Goal: Communication & Community: Answer question/provide support

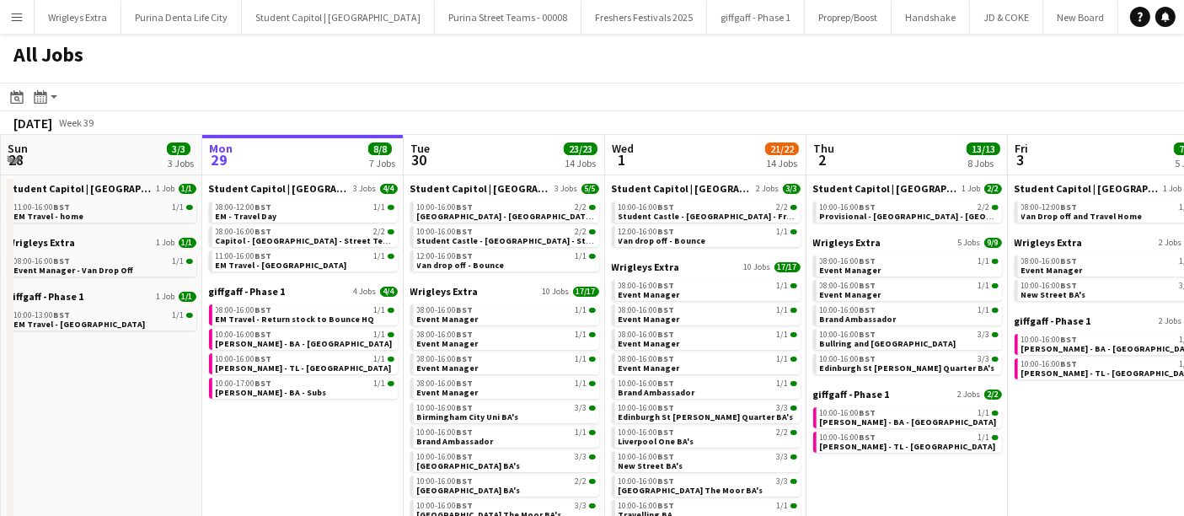
click at [9, 30] on button "Menu" at bounding box center [17, 17] width 34 height 34
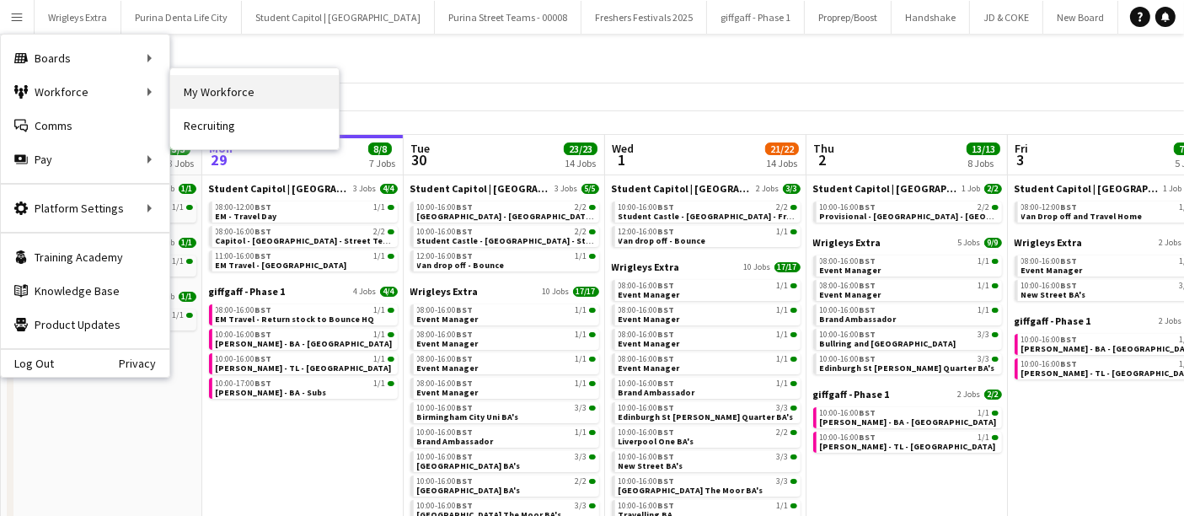
click at [238, 104] on link "My Workforce" at bounding box center [254, 92] width 169 height 34
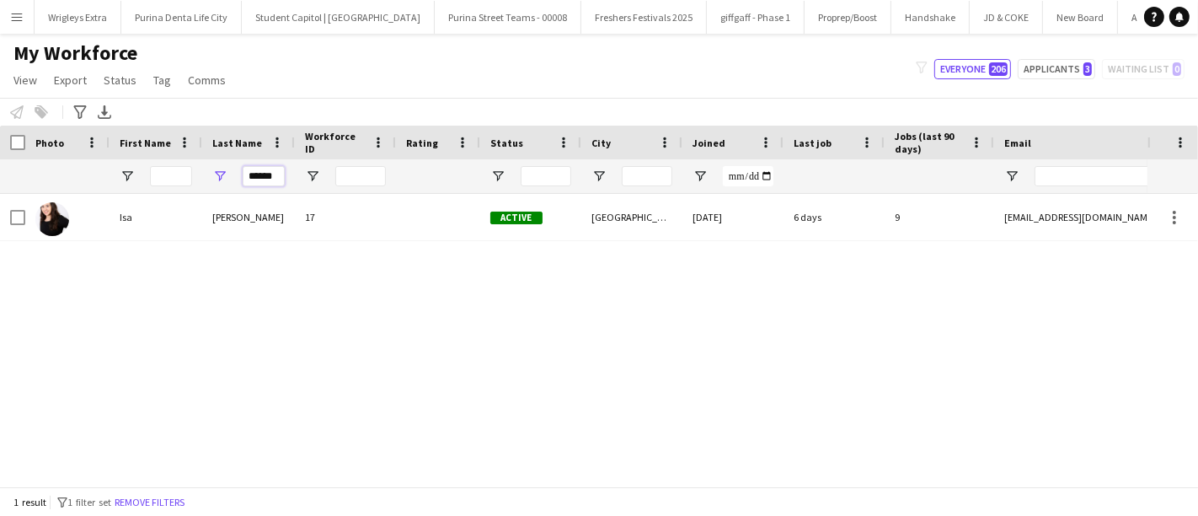
click at [278, 169] on input "******" at bounding box center [264, 176] width 42 height 20
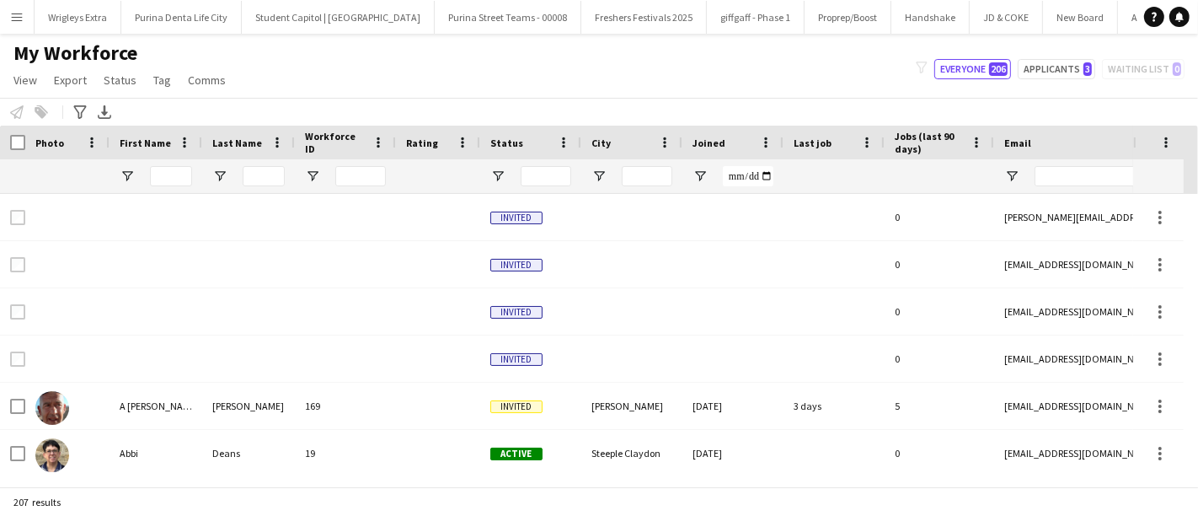
click at [558, 91] on div "My Workforce View Views Default view New view Update view Delete view Edit name…" at bounding box center [599, 68] width 1198 height 57
click at [260, 179] on input "Last Name Filter Input" at bounding box center [264, 176] width 42 height 20
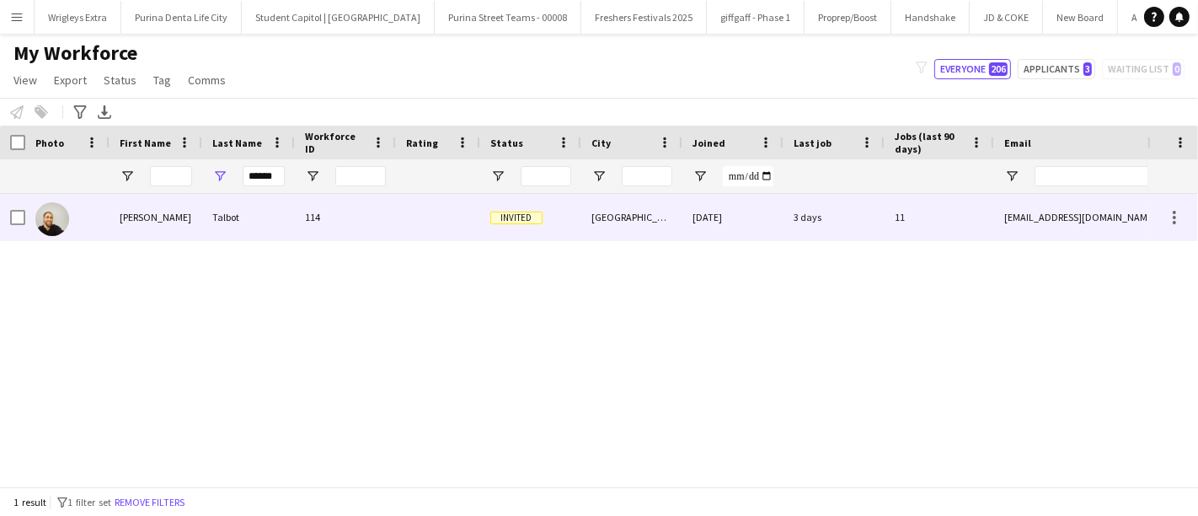
click at [249, 213] on div "Talbot" at bounding box center [248, 217] width 93 height 46
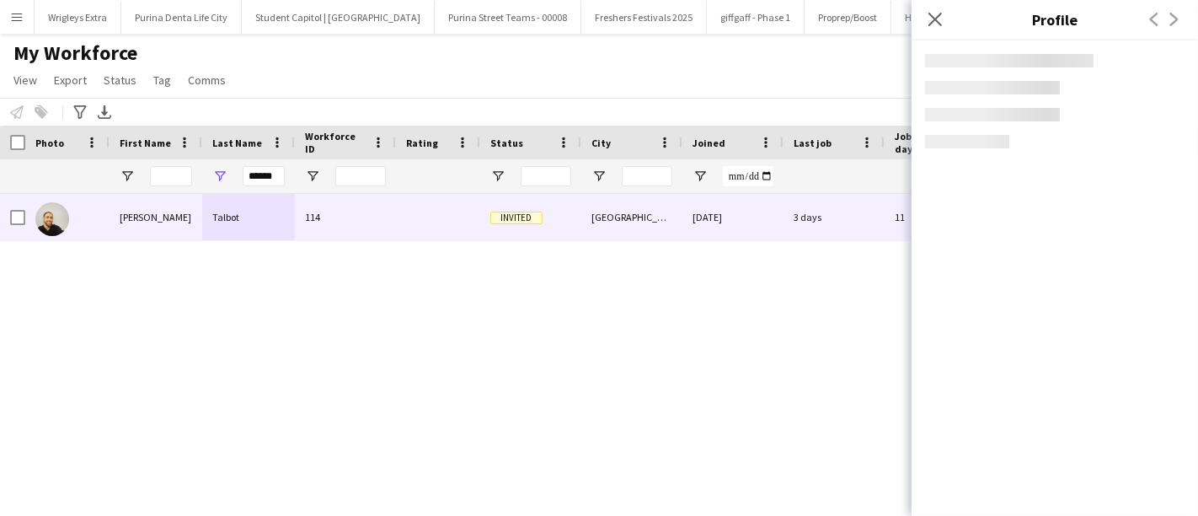
click at [989, 295] on app-crew-profile "Close pop-in Profile Previous Next" at bounding box center [1055, 258] width 286 height 516
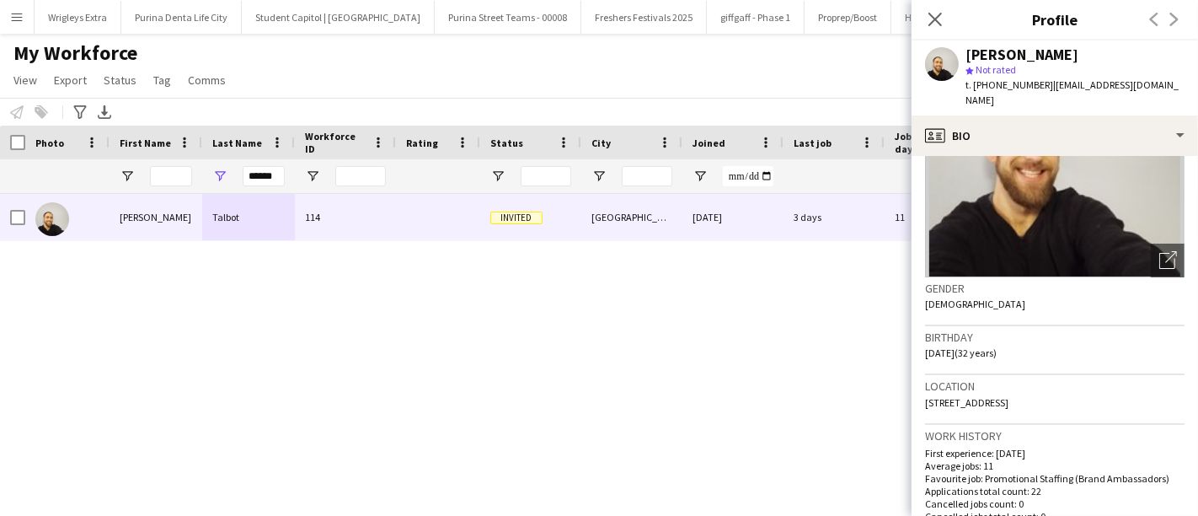
scroll to position [245, 0]
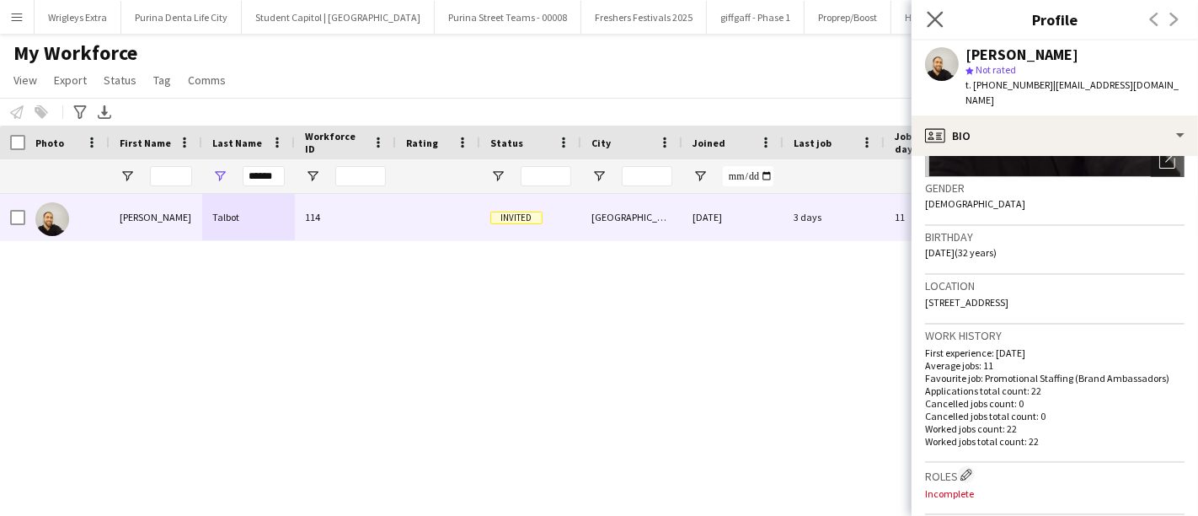
click at [927, 27] on app-icon "Close pop-in" at bounding box center [935, 20] width 24 height 24
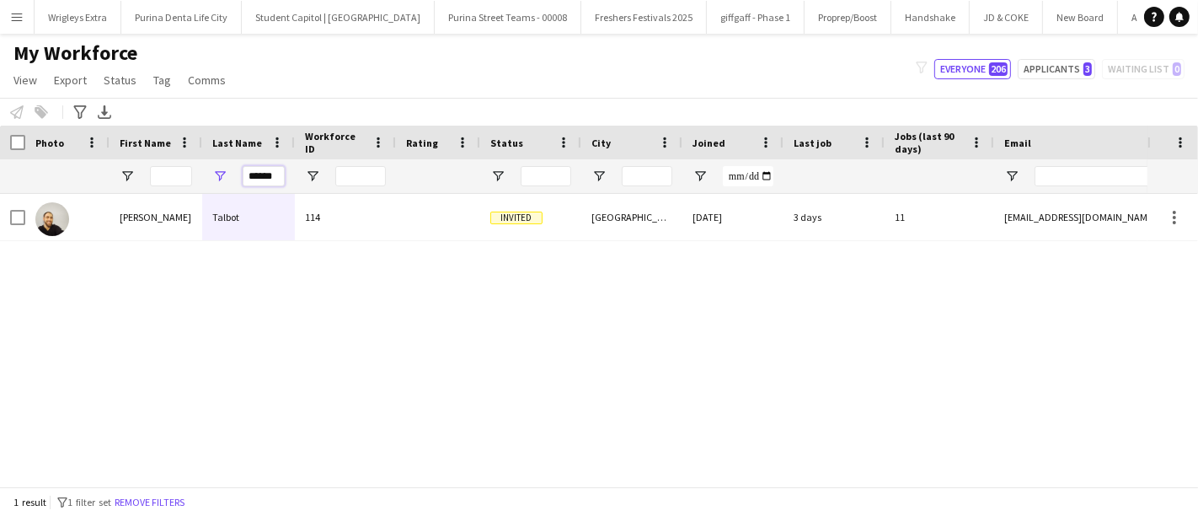
click at [266, 175] on input "******" at bounding box center [264, 176] width 42 height 20
type input "***"
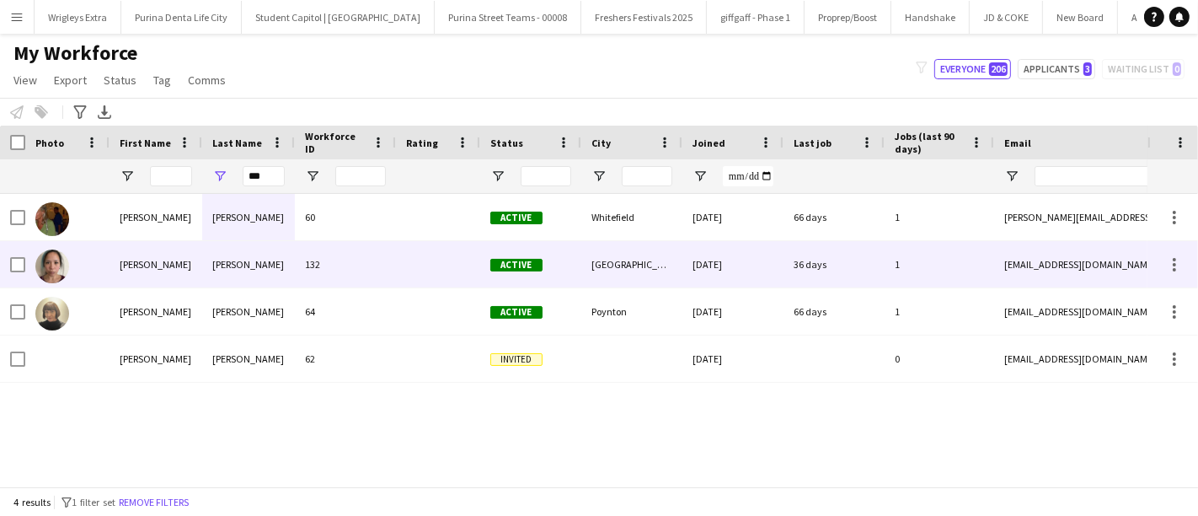
click at [248, 267] on div "[PERSON_NAME]" at bounding box center [248, 264] width 93 height 46
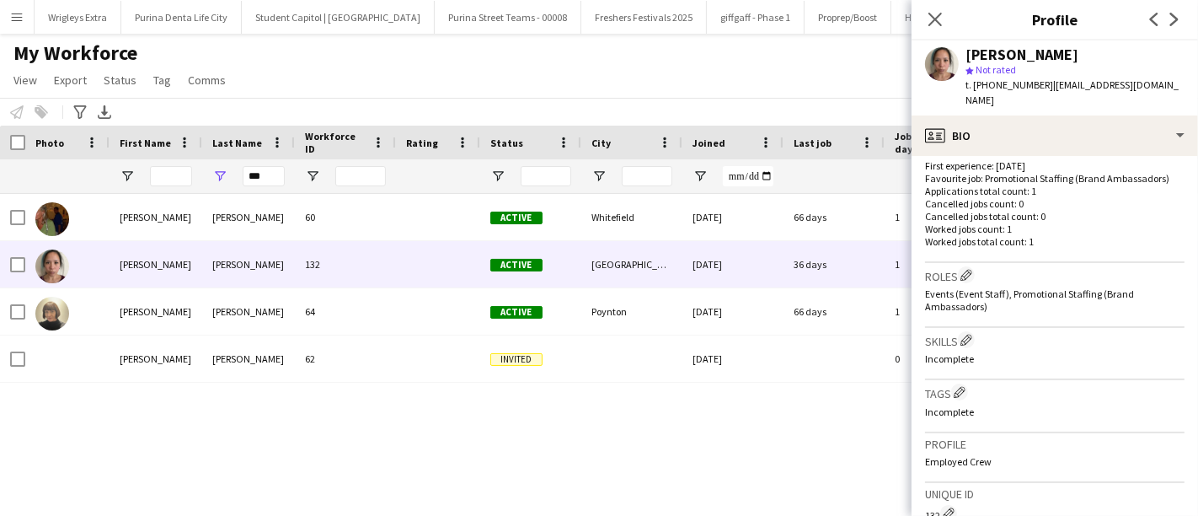
scroll to position [729, 0]
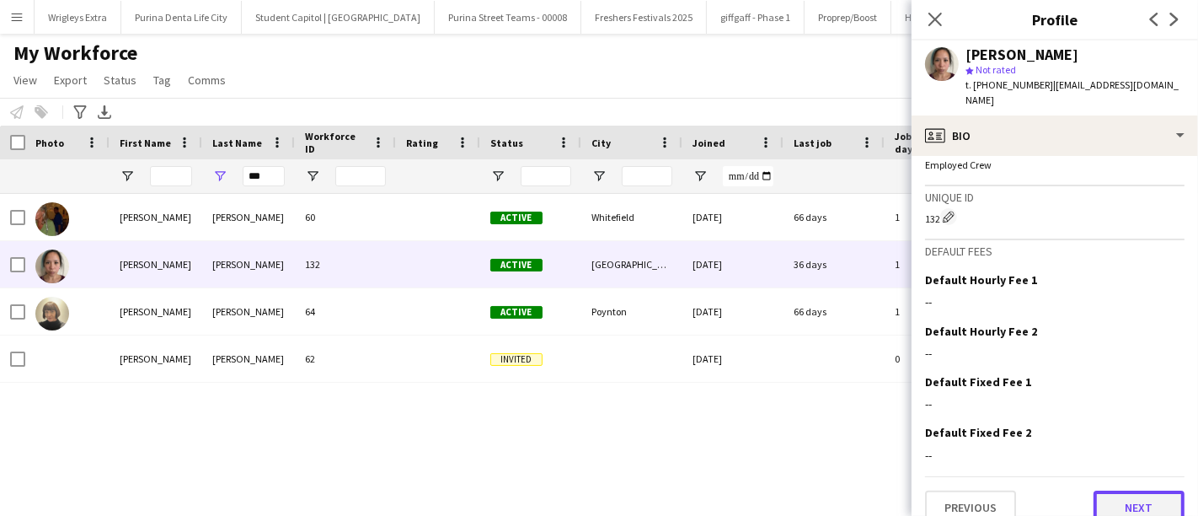
click at [1143, 494] on button "Next" at bounding box center [1139, 507] width 91 height 34
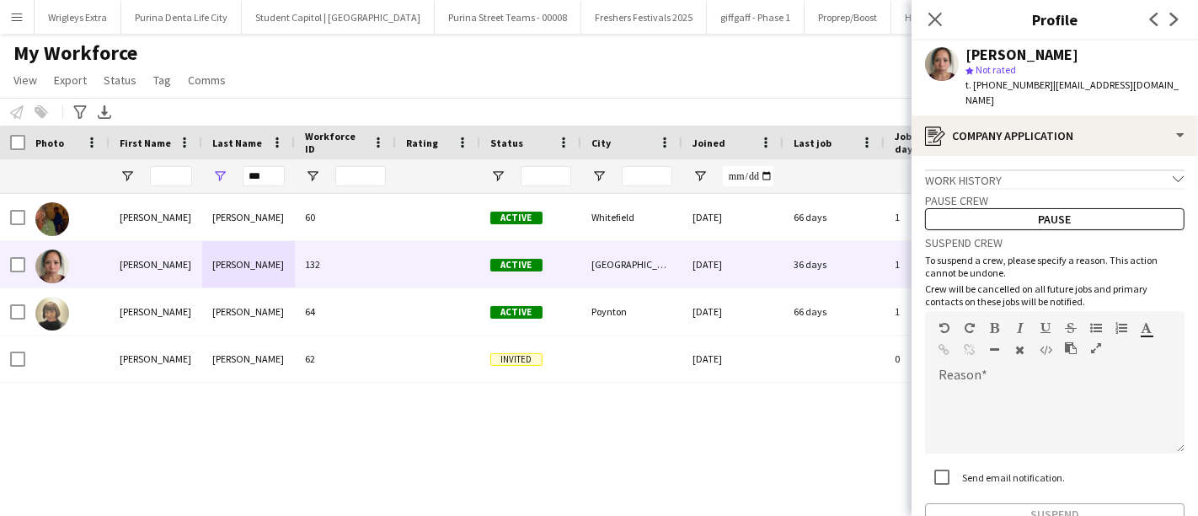
scroll to position [85, 0]
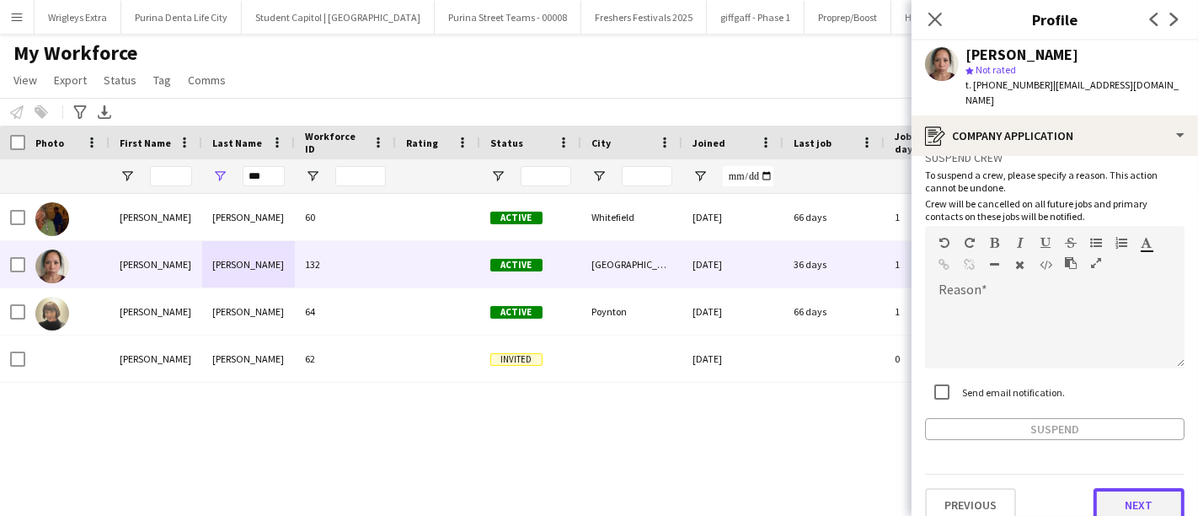
click at [1121, 490] on button "Next" at bounding box center [1139, 505] width 91 height 34
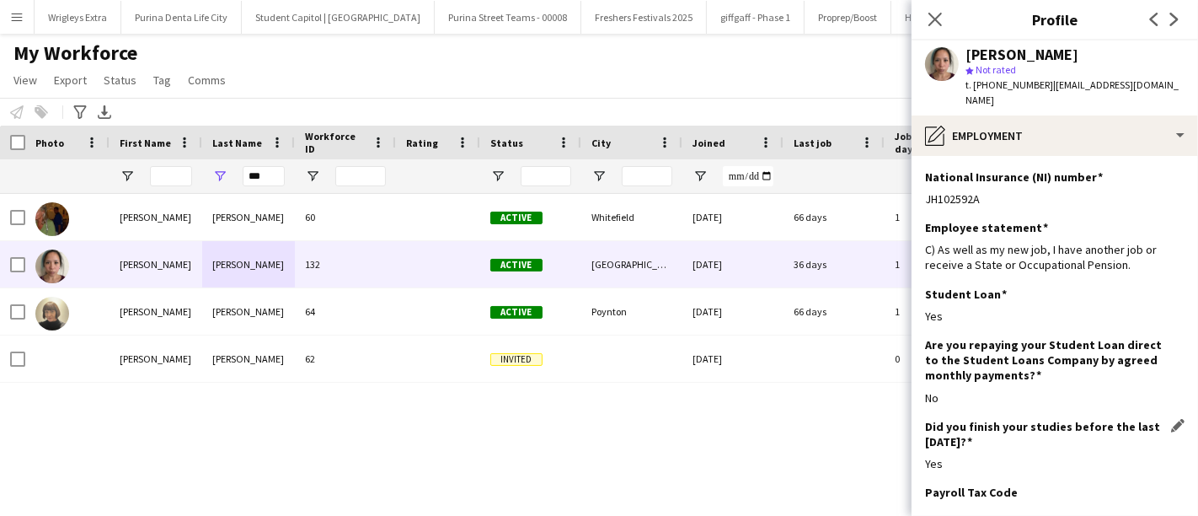
scroll to position [301, 0]
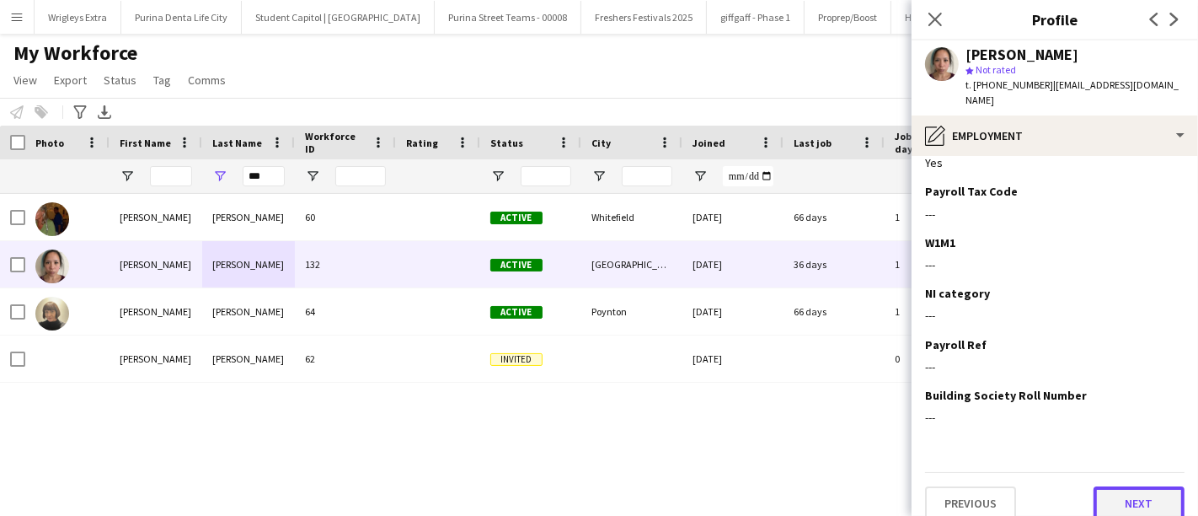
click at [1123, 497] on button "Next" at bounding box center [1139, 503] width 91 height 34
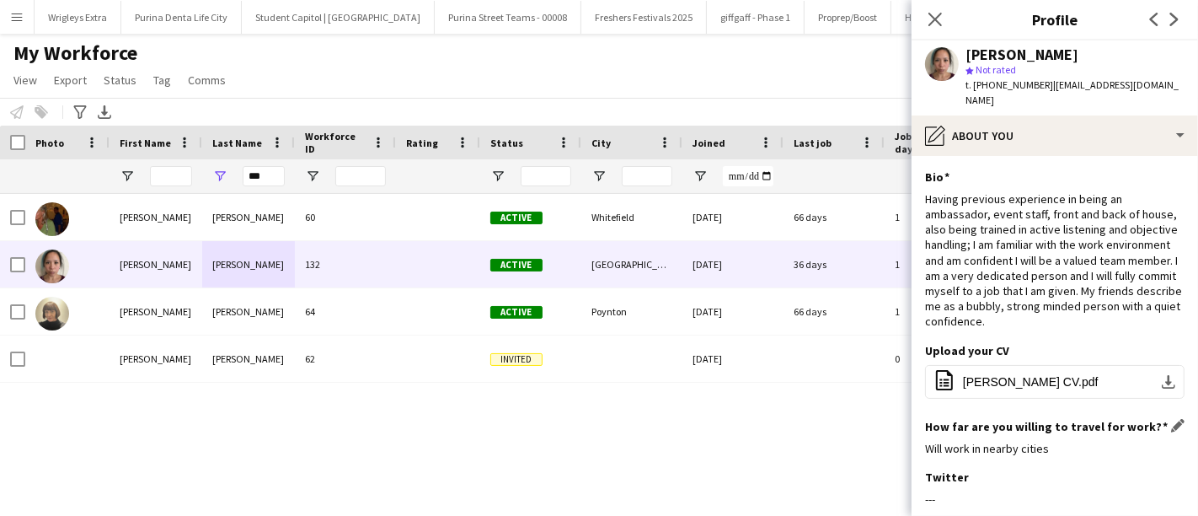
scroll to position [235, 0]
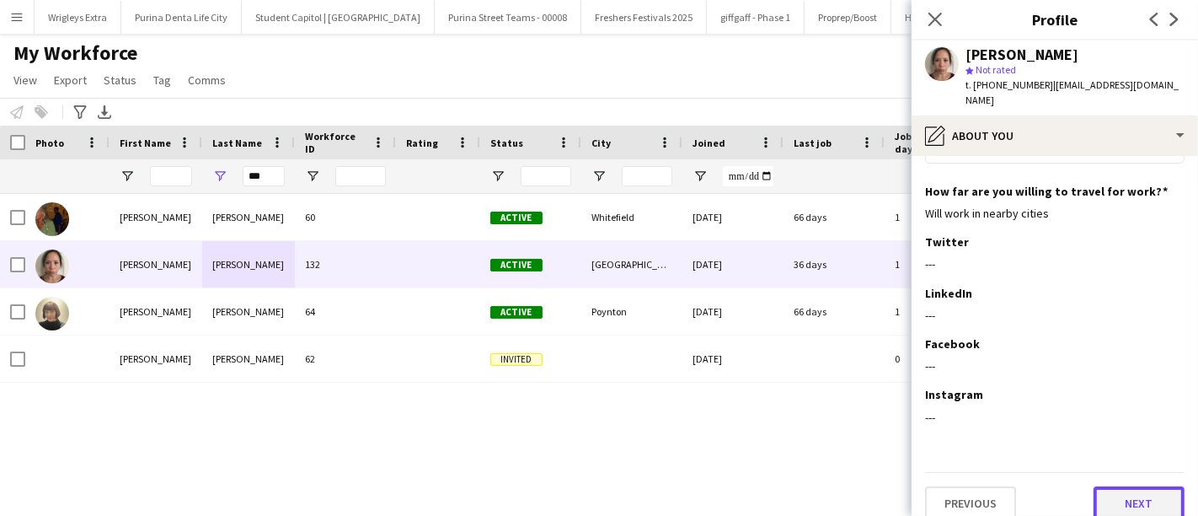
click at [1124, 487] on button "Next" at bounding box center [1139, 503] width 91 height 34
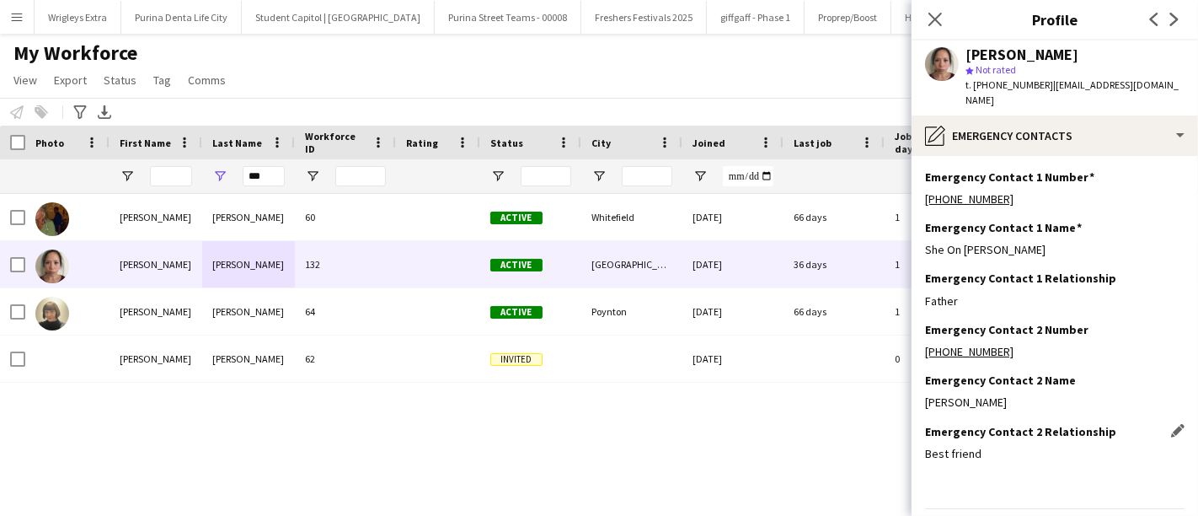
scroll to position [36, 0]
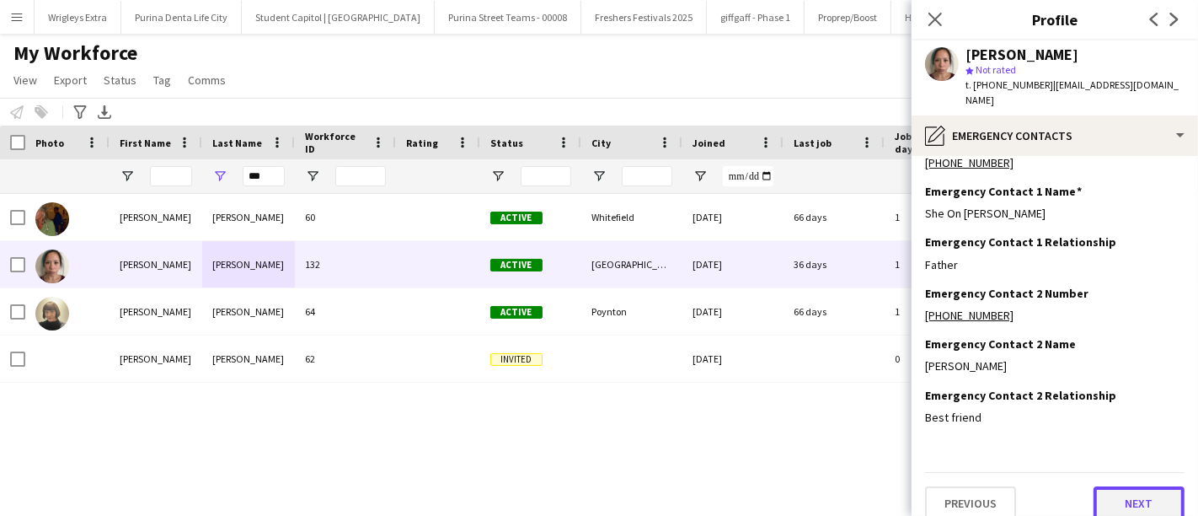
click at [1121, 486] on button "Next" at bounding box center [1139, 503] width 91 height 34
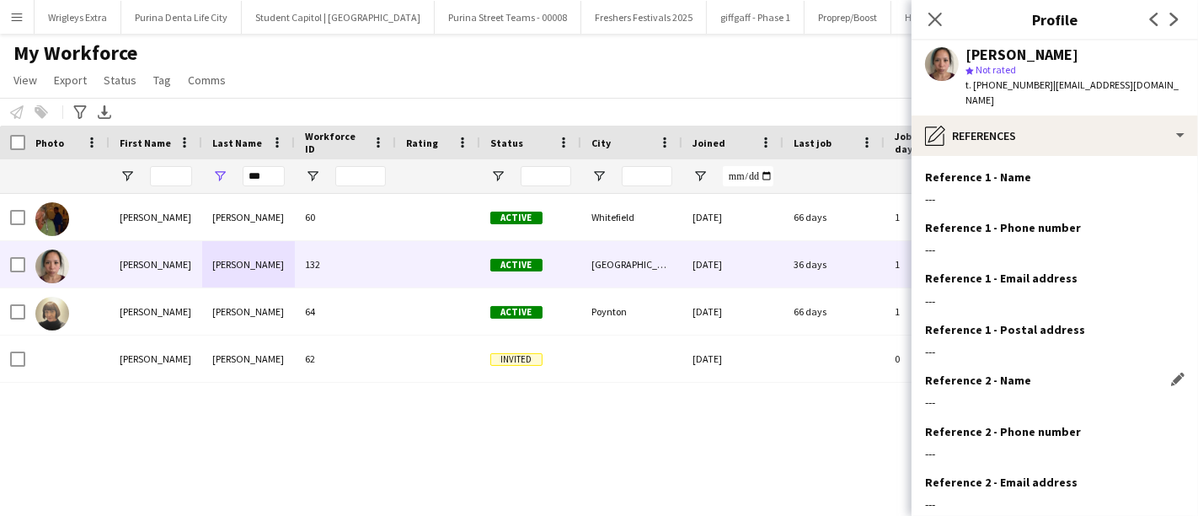
scroll to position [138, 0]
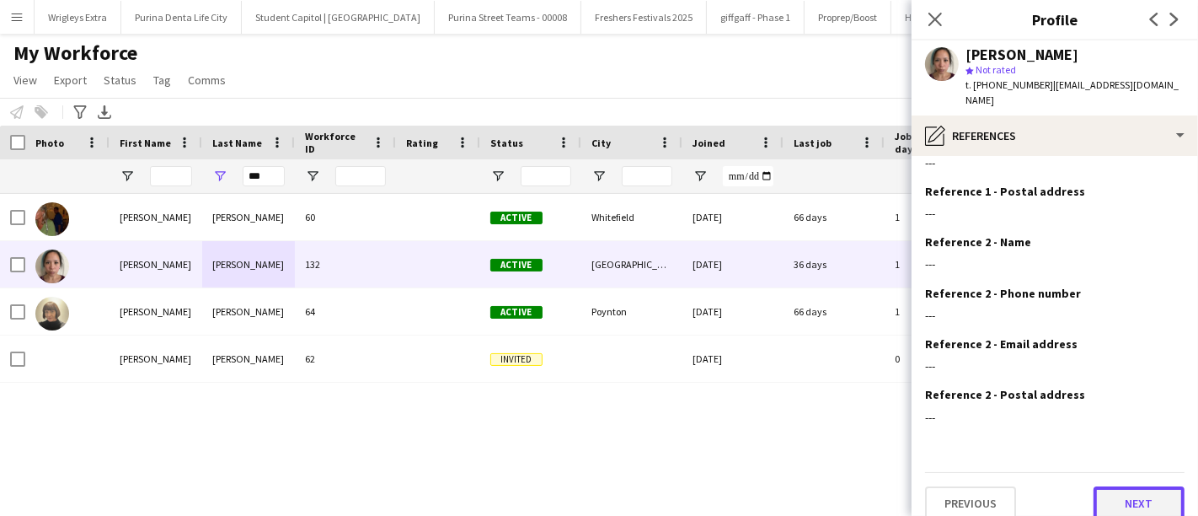
click at [1124, 486] on button "Next" at bounding box center [1139, 503] width 91 height 34
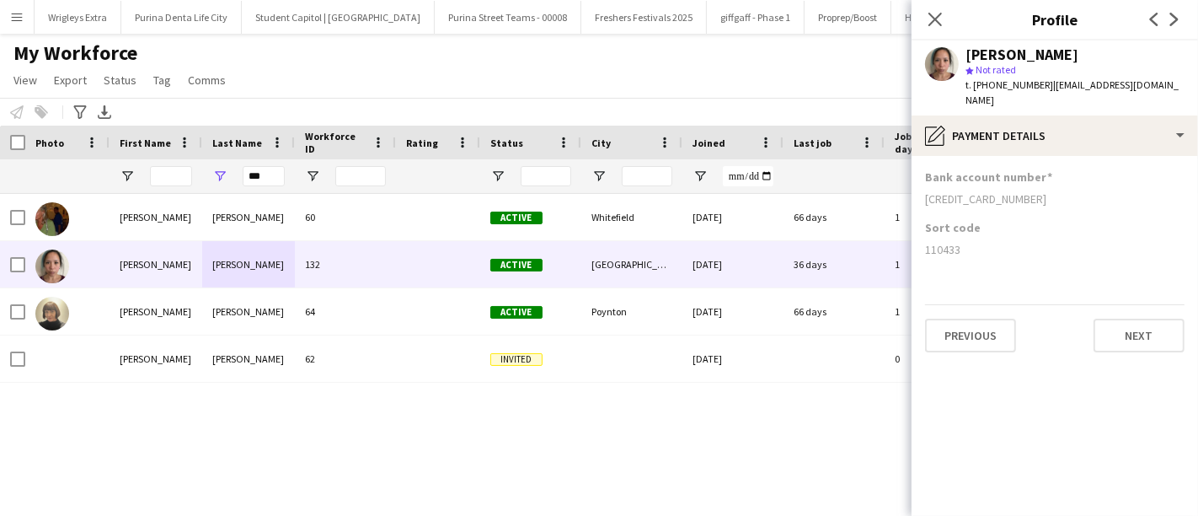
click at [952, 66] on app-user-avatar at bounding box center [942, 64] width 34 height 34
click at [987, 47] on div "[PERSON_NAME]" at bounding box center [1022, 54] width 113 height 15
click at [948, 64] on app-user-avatar at bounding box center [942, 64] width 34 height 34
click at [933, 24] on icon "Close pop-in" at bounding box center [935, 19] width 16 height 16
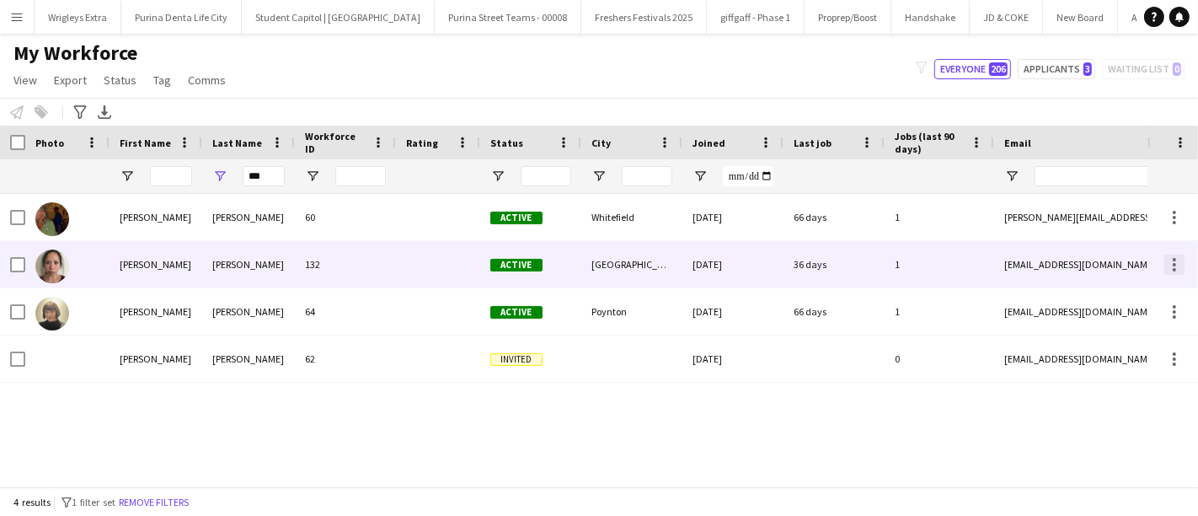
click at [1174, 269] on div at bounding box center [1174, 269] width 3 height 3
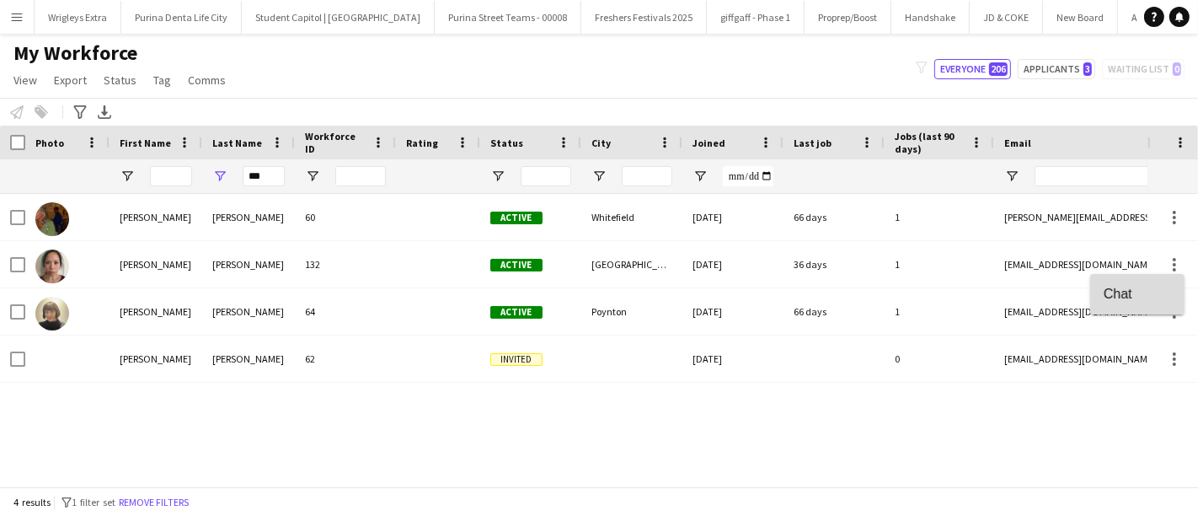
click at [1132, 290] on span "Chat" at bounding box center [1137, 293] width 67 height 15
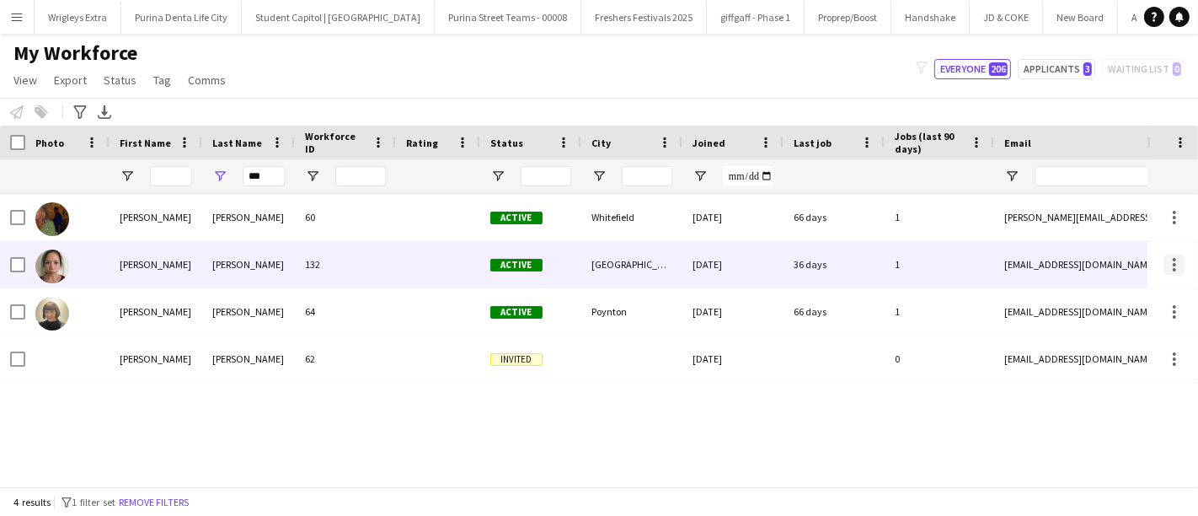
click at [1177, 263] on div at bounding box center [1174, 264] width 20 height 20
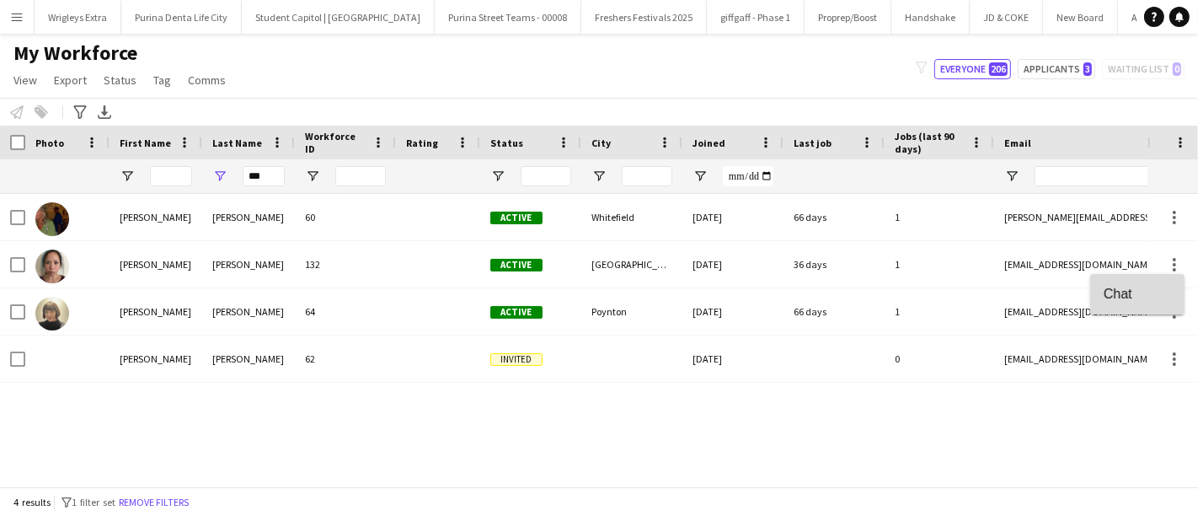
click at [1121, 295] on span "Chat" at bounding box center [1137, 293] width 67 height 15
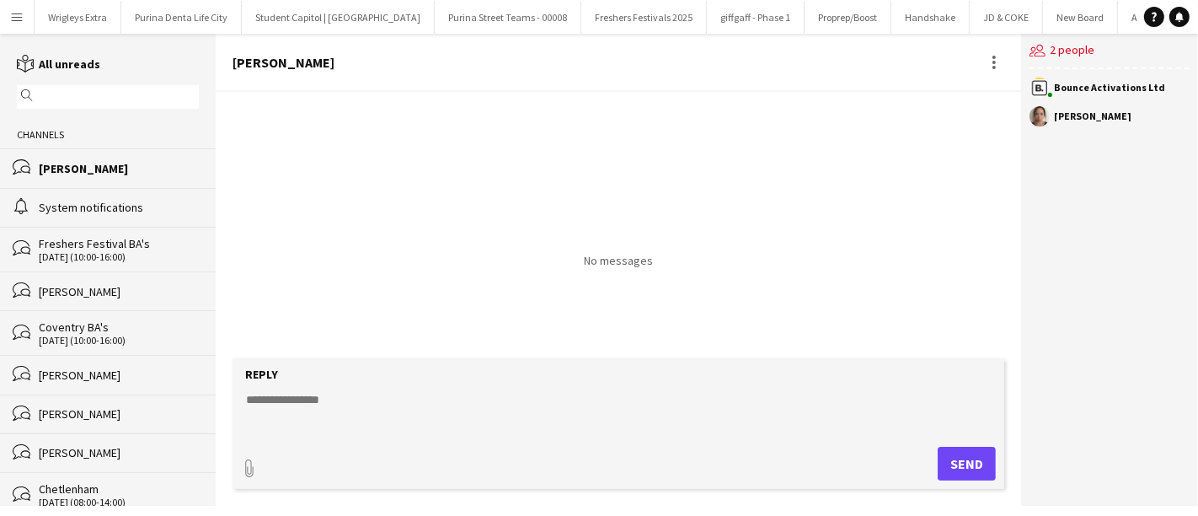
click at [326, 403] on textarea at bounding box center [621, 413] width 755 height 44
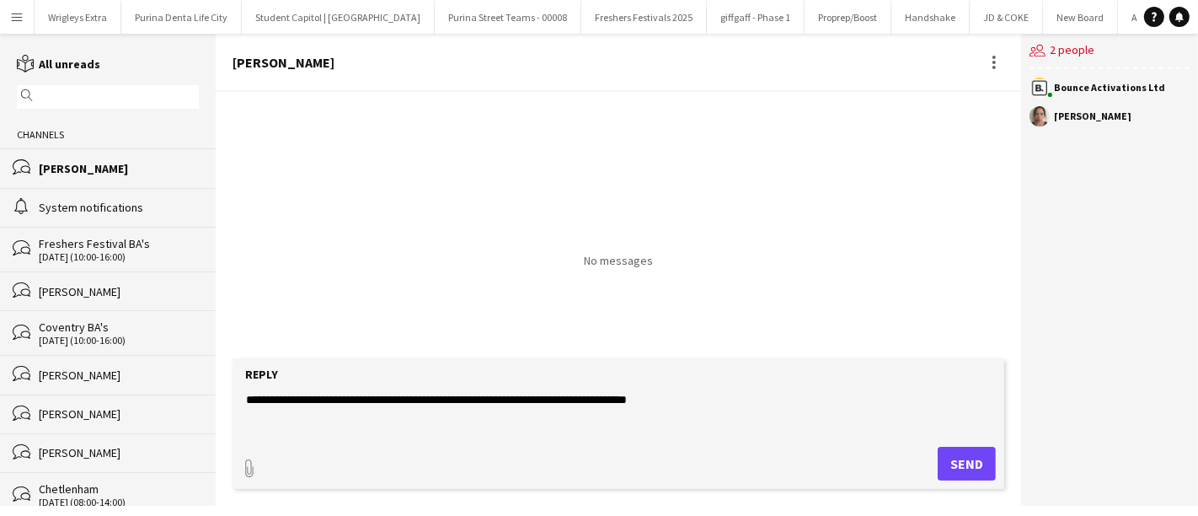
click at [695, 396] on textarea "**********" at bounding box center [621, 413] width 755 height 44
type textarea "**********"
click at [971, 483] on form "**********" at bounding box center [619, 423] width 772 height 131
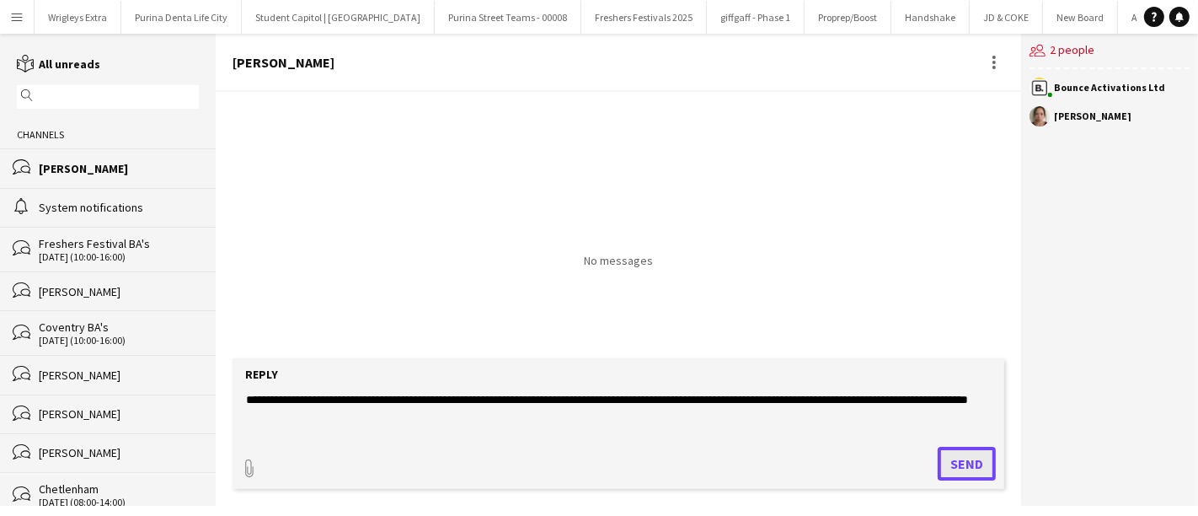
click at [972, 466] on button "Send" at bounding box center [967, 464] width 58 height 34
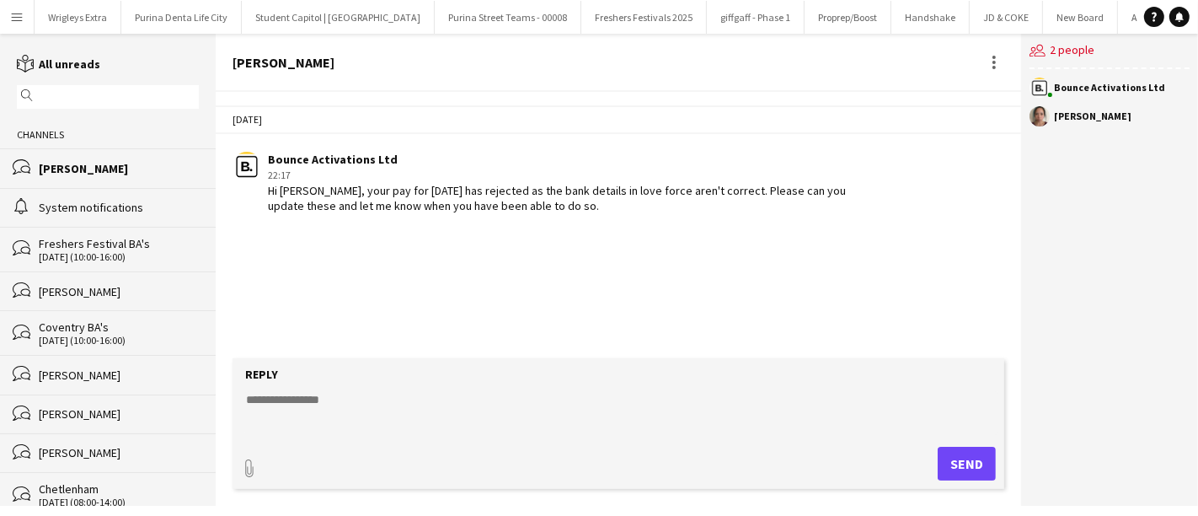
click at [679, 185] on div "Hi [PERSON_NAME], your pay for [DATE] has rejected as the bank details in love …" at bounding box center [572, 198] width 609 height 30
click at [636, 168] on div "22:17" at bounding box center [572, 175] width 609 height 15
click at [598, 191] on div "Hi [PERSON_NAME], your pay for [DATE] has rejected as the bank details in love …" at bounding box center [572, 198] width 609 height 30
click at [346, 396] on textarea at bounding box center [621, 413] width 755 height 44
type textarea "*"
